Goal: Find specific page/section: Find specific page/section

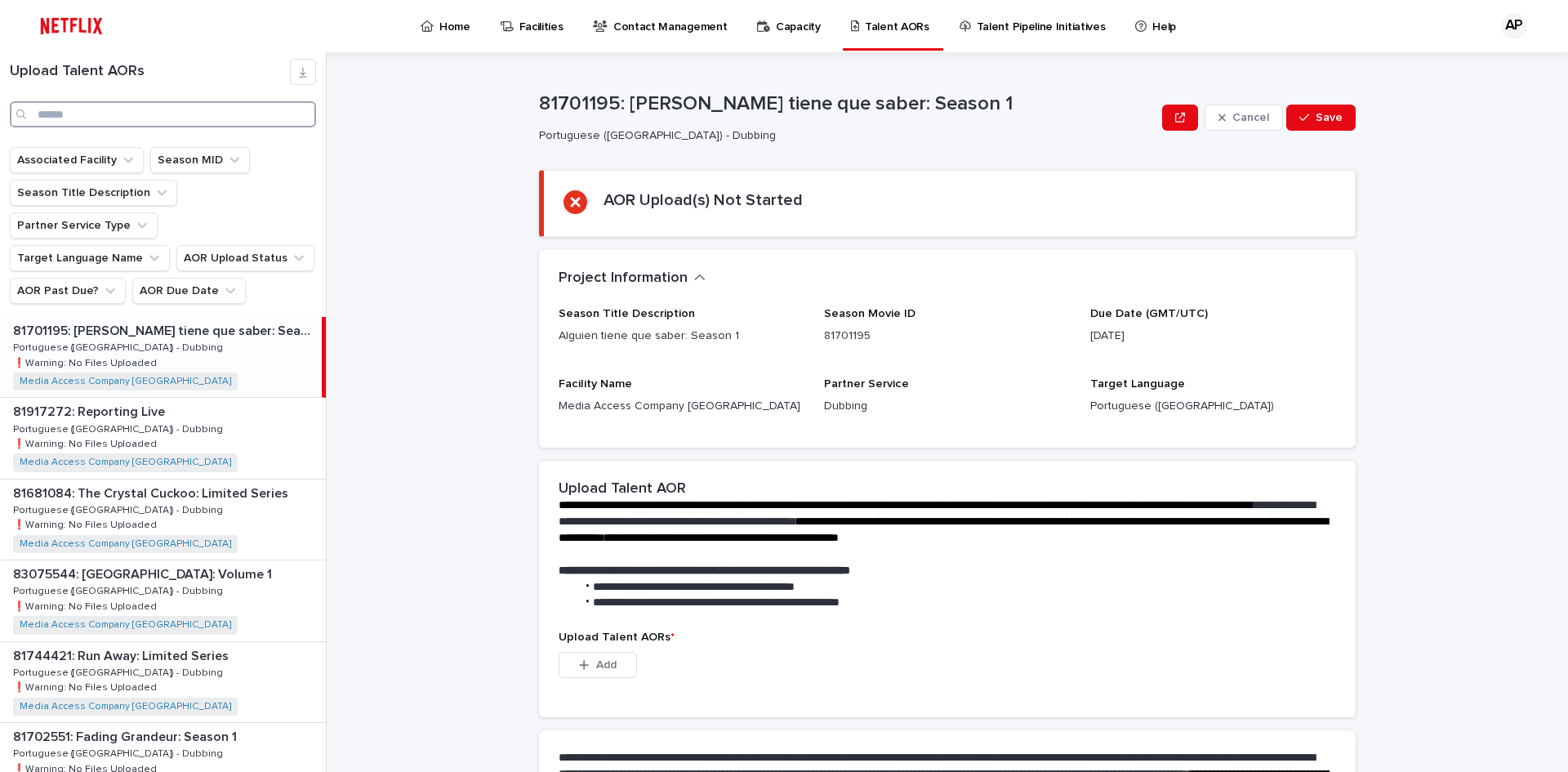
click at [150, 119] on input "Search" at bounding box center [163, 114] width 306 height 26
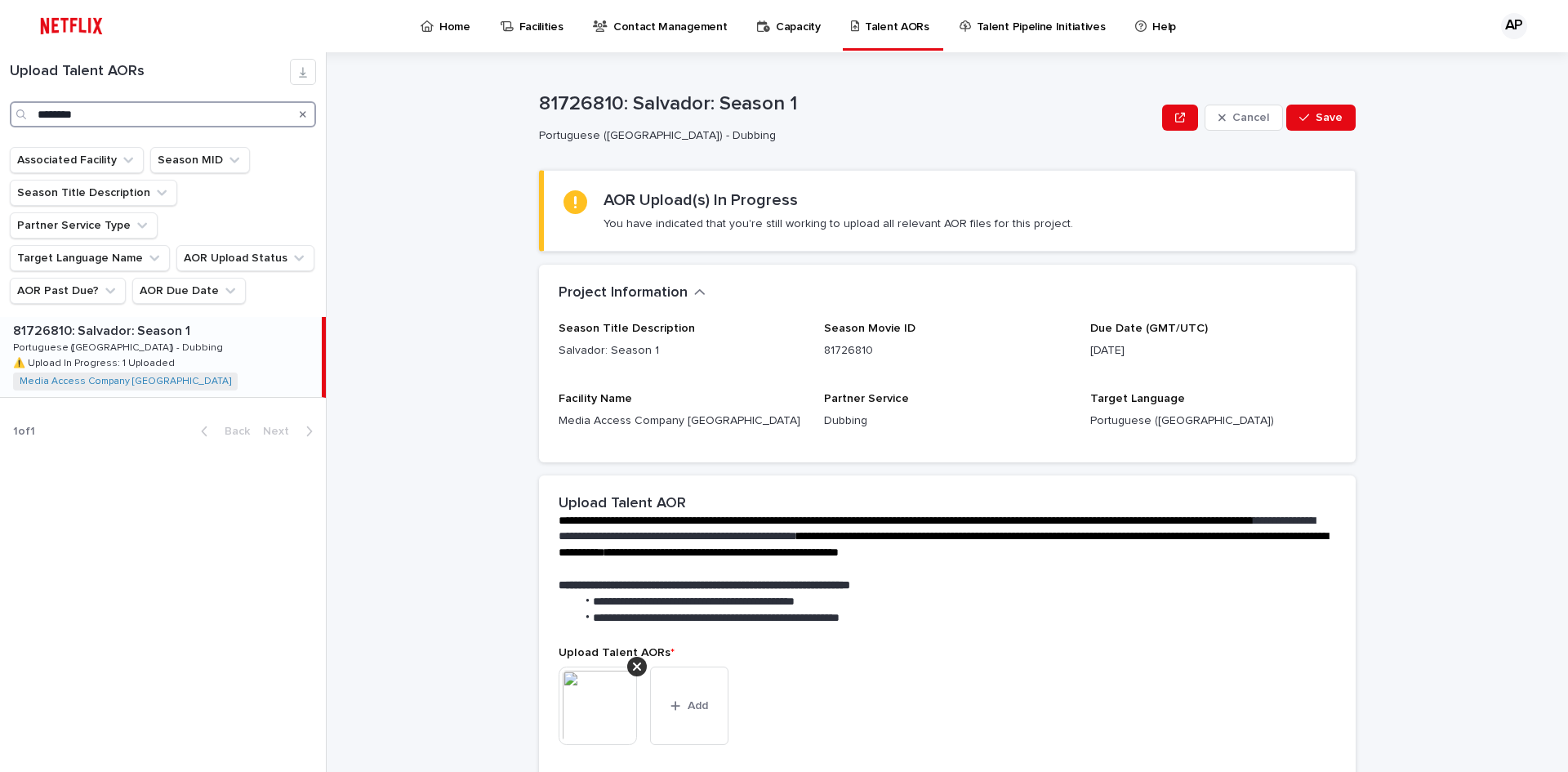
drag, startPoint x: 114, startPoint y: 113, endPoint x: 0, endPoint y: 119, distance: 114.2
click at [0, 119] on div "Upload Talent AORs ********" at bounding box center [163, 93] width 326 height 69
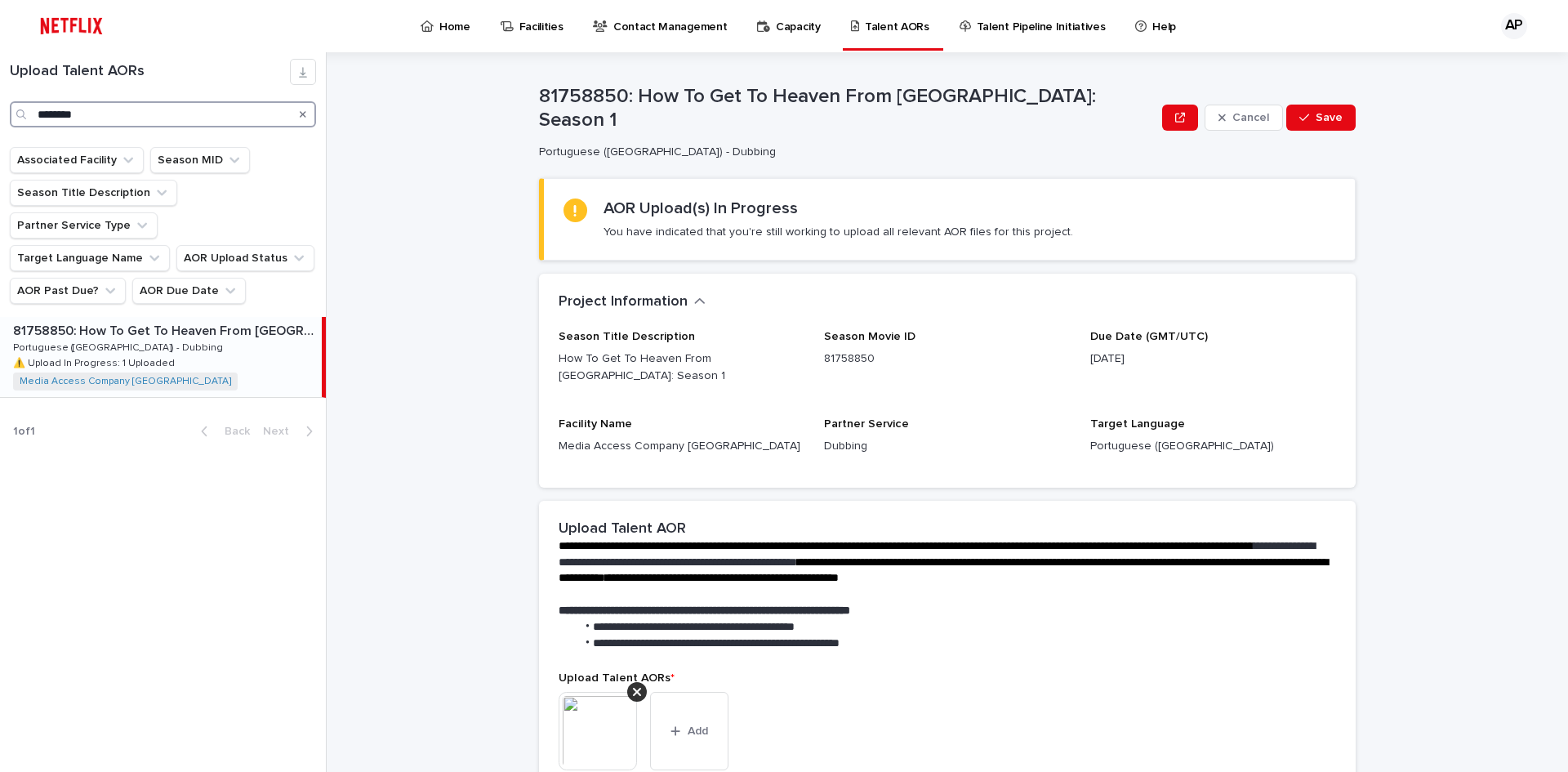
type input "********"
